Goal: Information Seeking & Learning: Learn about a topic

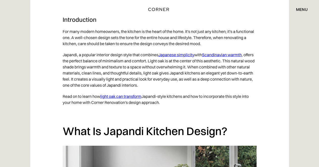
scroll to position [306, 0]
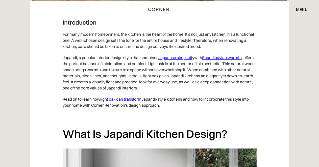
click at [168, 55] on link "Japanese simplicity" at bounding box center [176, 57] width 36 height 5
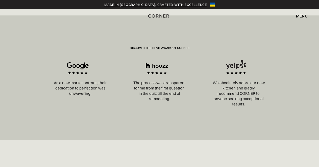
scroll to position [821, 0]
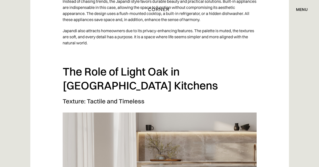
scroll to position [306, 0]
